Goal: Information Seeking & Learning: Learn about a topic

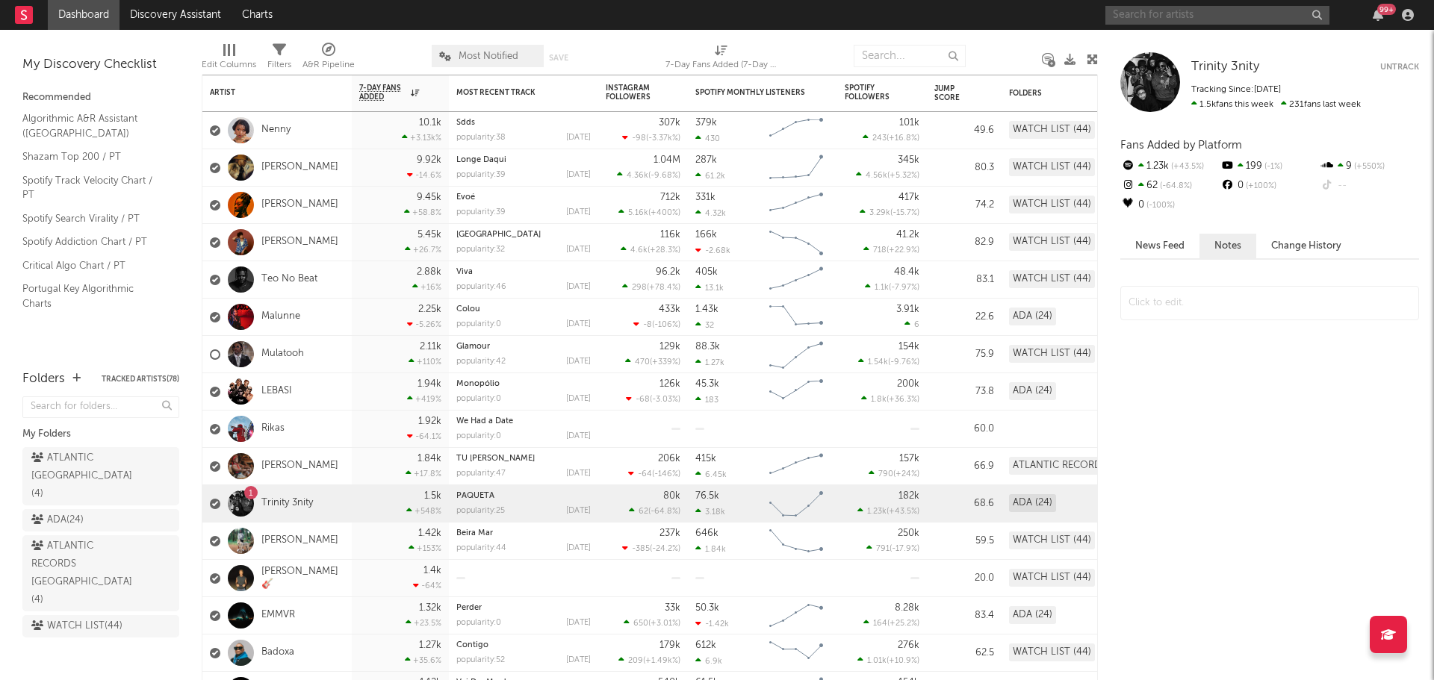
click at [1161, 14] on input "text" at bounding box center [1217, 15] width 224 height 19
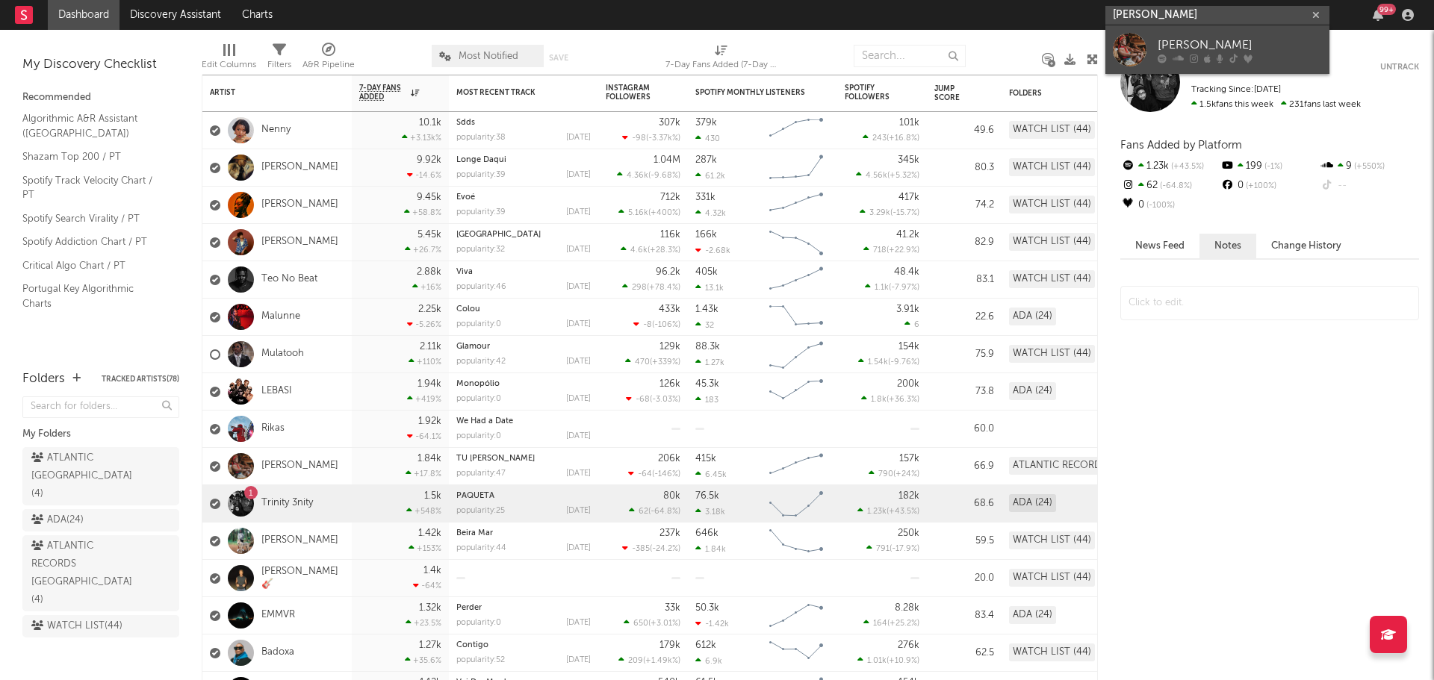
type input "[PERSON_NAME]"
click at [1198, 57] on div at bounding box center [1240, 58] width 164 height 9
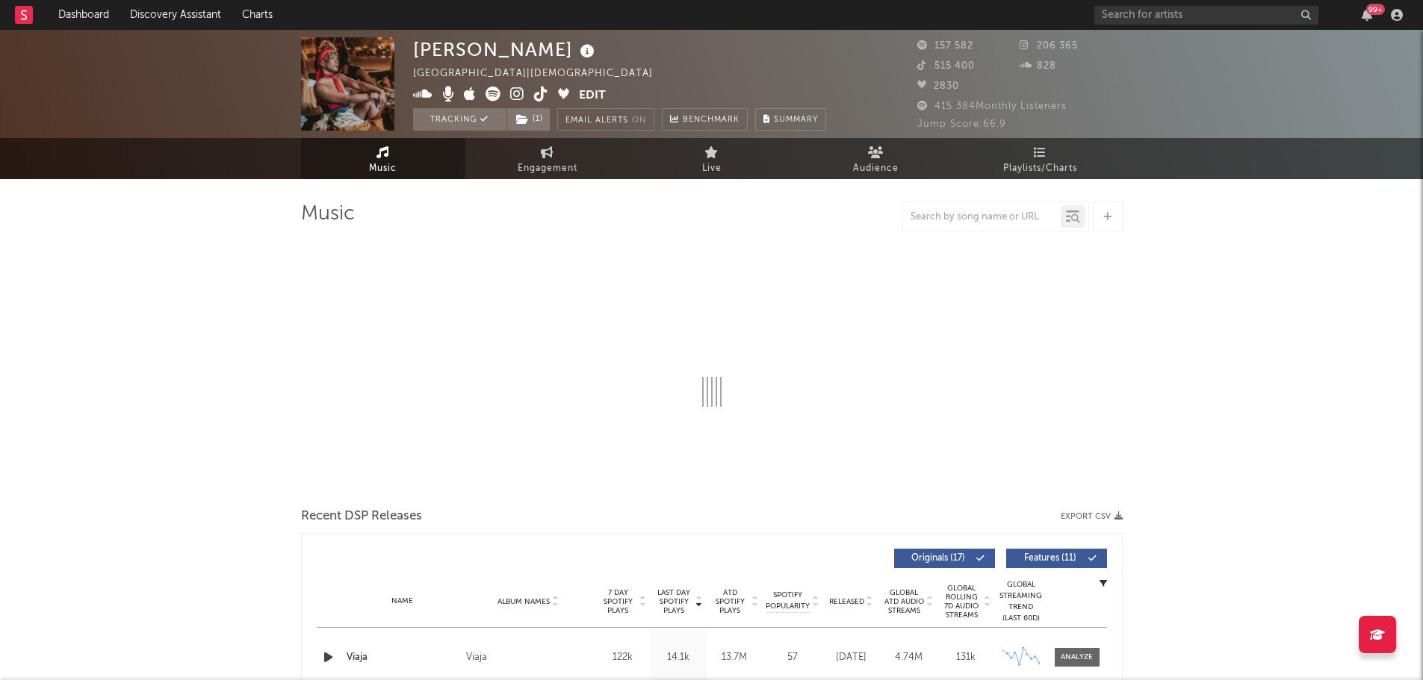
select select "6m"
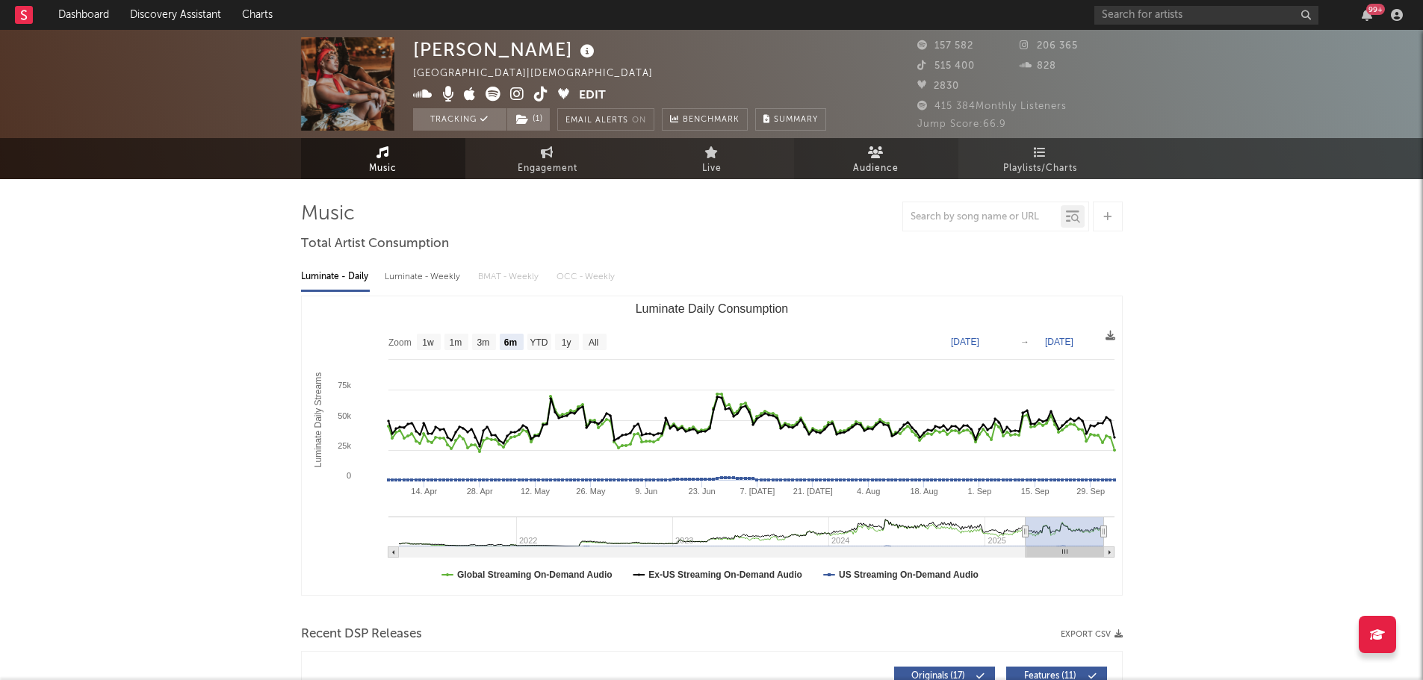
click at [899, 140] on link "Audience" at bounding box center [876, 158] width 164 height 41
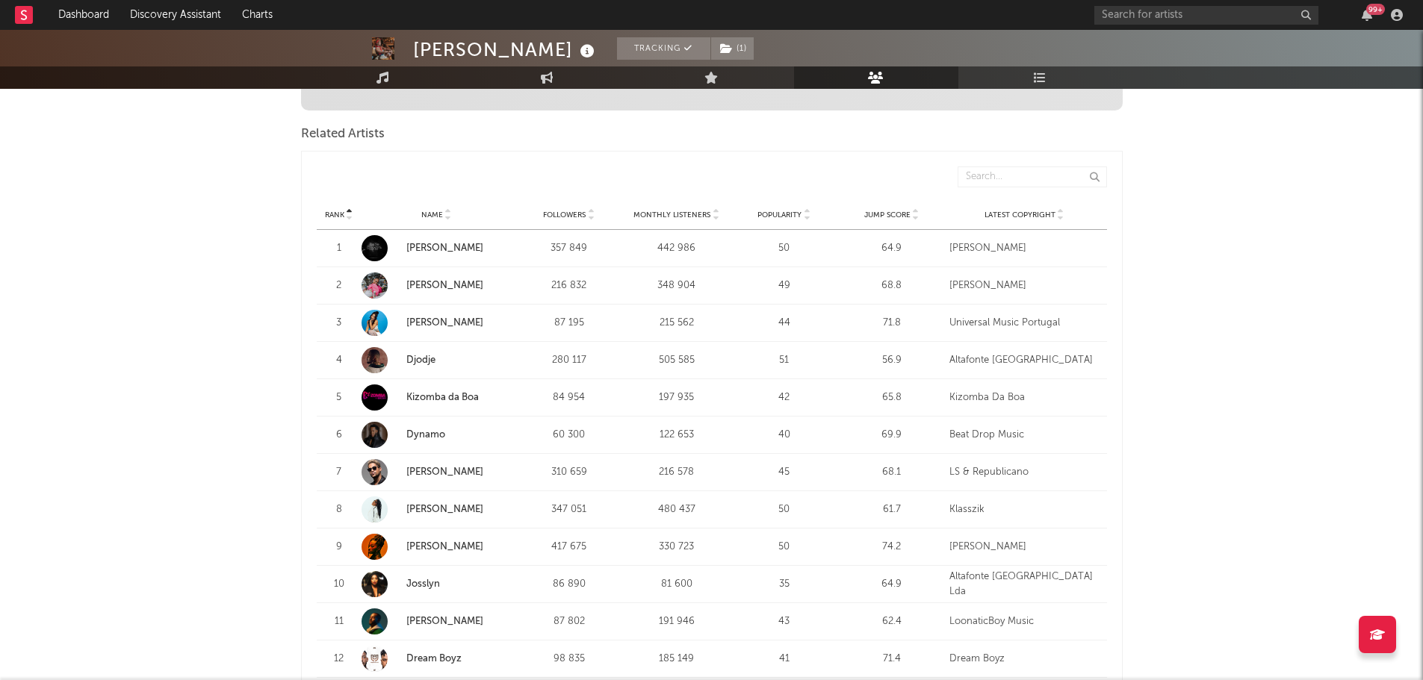
scroll to position [488, 0]
click at [707, 211] on span "Monthly Listeners" at bounding box center [671, 215] width 77 height 9
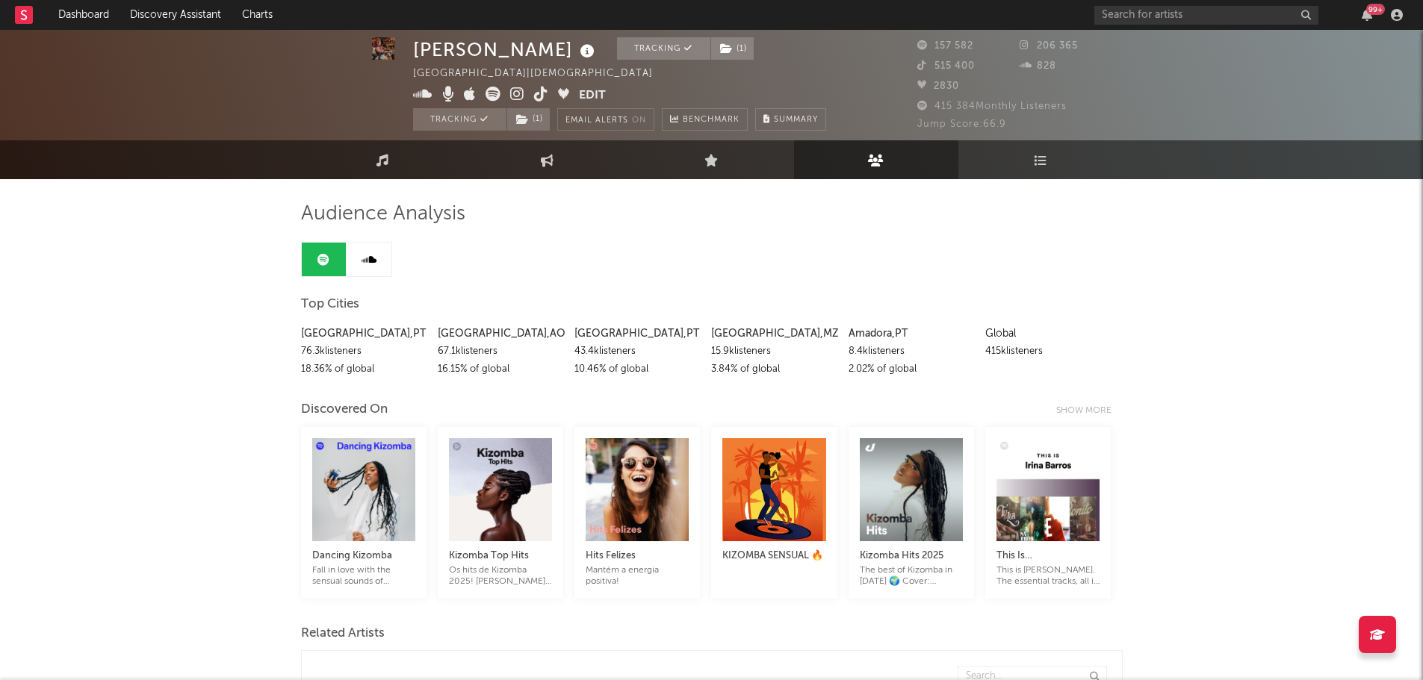
scroll to position [5, 0]
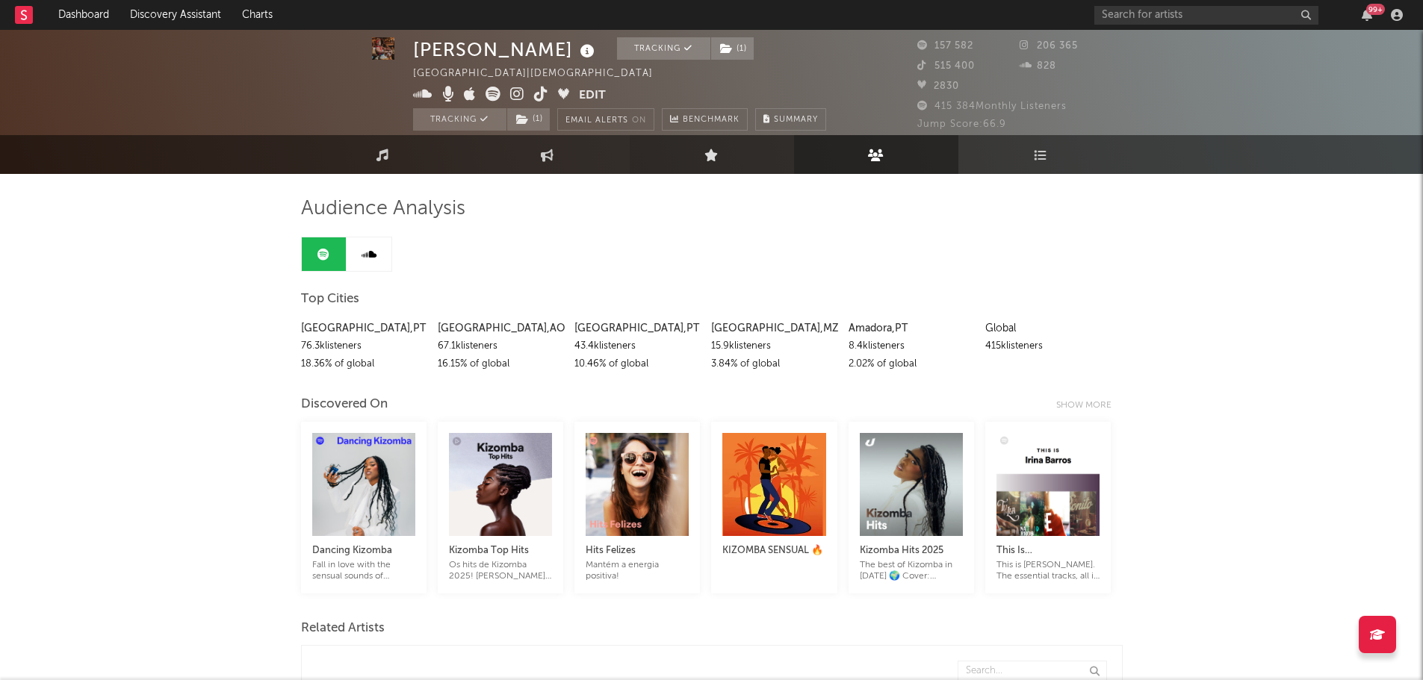
click at [726, 164] on link "Live" at bounding box center [712, 154] width 164 height 39
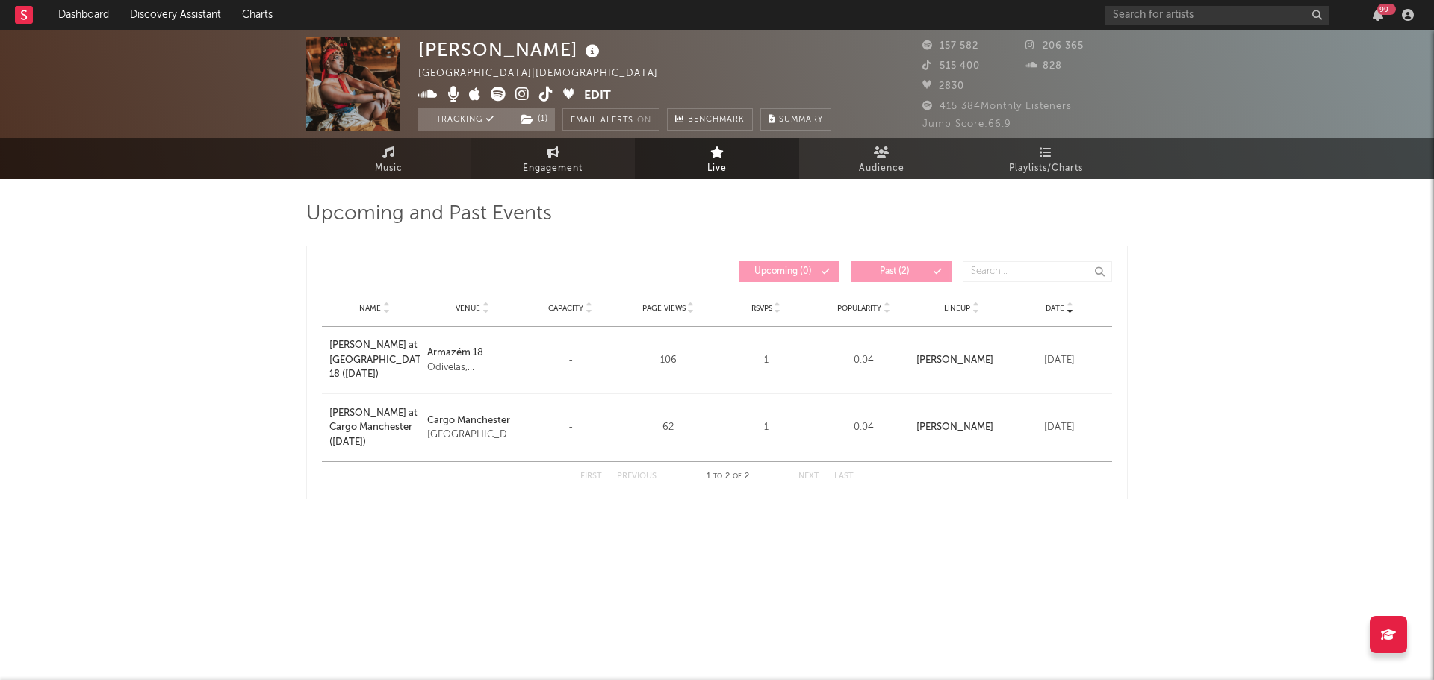
click at [594, 178] on link "Engagement" at bounding box center [553, 158] width 164 height 41
select select "1w"
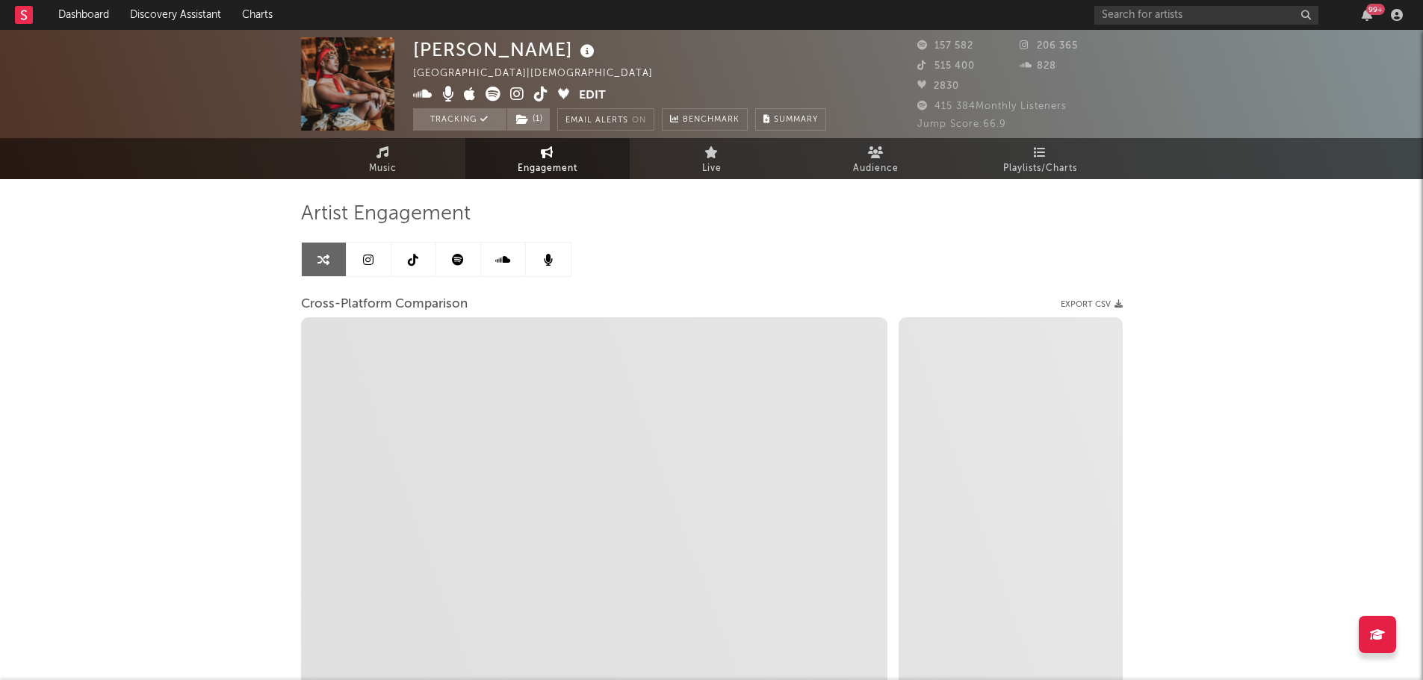
select select "1m"
